Goal: Register for event/course

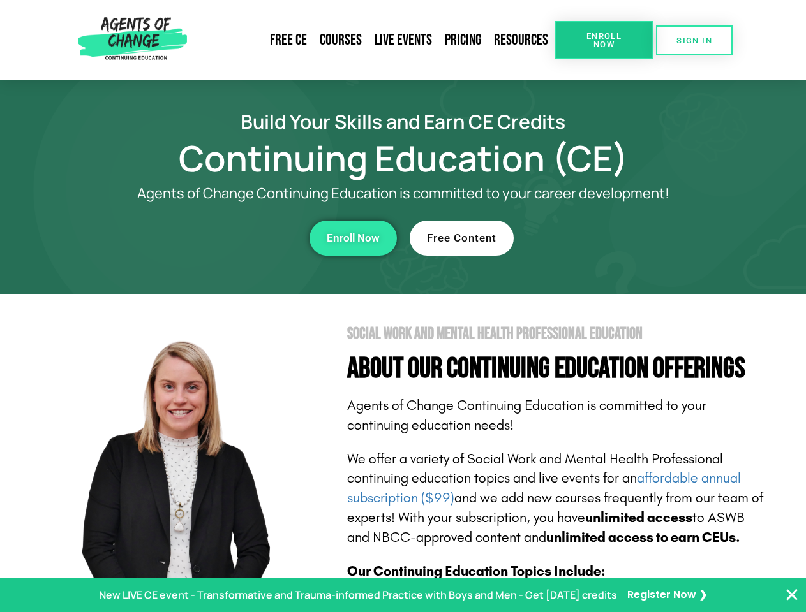
click at [402, 306] on section "Social Work and Mental Health Professional Education About Our Continuing Educa…" at bounding box center [403, 562] width 806 height 536
click at [521, 40] on link "Resources" at bounding box center [520, 40] width 67 height 29
click at [603, 40] on span "Enroll Now" at bounding box center [604, 40] width 58 height 17
click at [694, 40] on span "SIGN IN" at bounding box center [694, 40] width 36 height 8
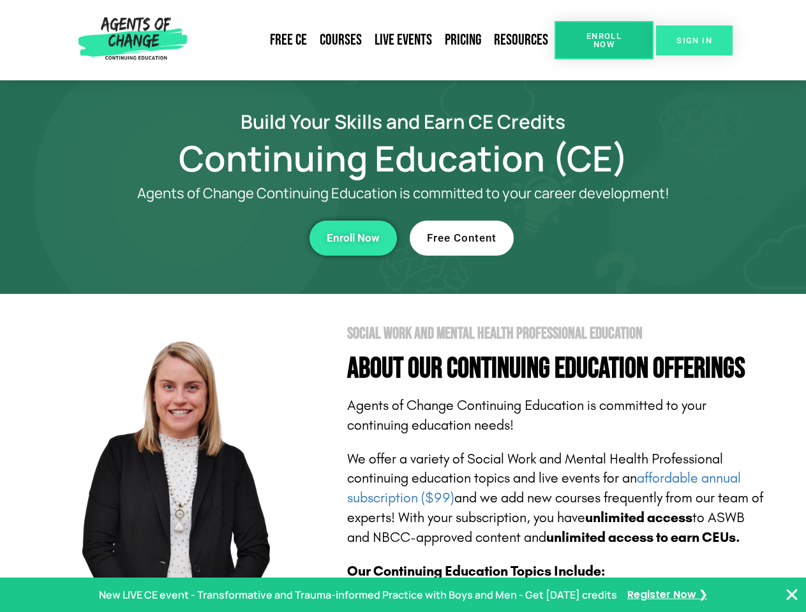
click at [694, 40] on span "SIGN IN" at bounding box center [694, 40] width 36 height 8
click at [221, 238] on div "Enroll Now" at bounding box center [221, 238] width 351 height 35
click at [353, 238] on span "Enroll Now" at bounding box center [353, 238] width 53 height 11
